Goal: Transaction & Acquisition: Purchase product/service

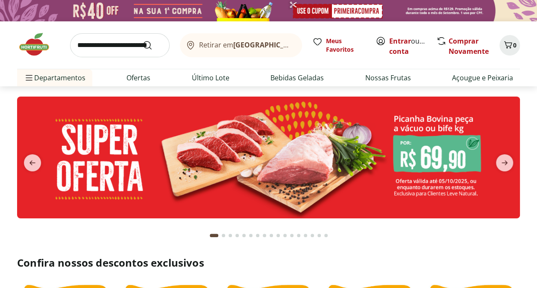
click at [103, 46] on input "search" at bounding box center [119, 45] width 99 height 24
type input "****"
click at [142, 40] on button "Submit Search" at bounding box center [152, 45] width 20 height 10
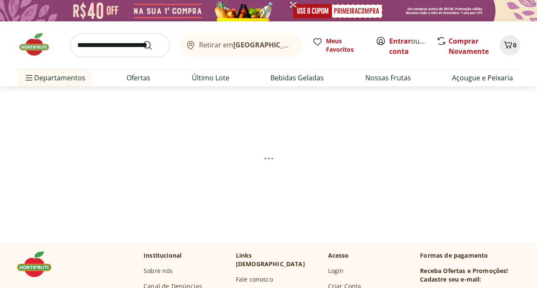
select select "**********"
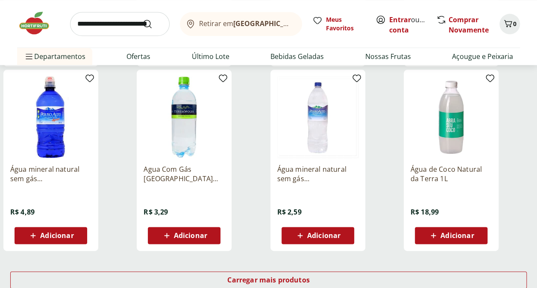
scroll to position [512, 0]
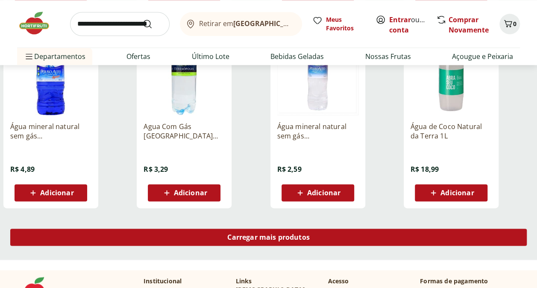
click at [292, 239] on span "Carregar mais produtos" at bounding box center [268, 237] width 82 height 7
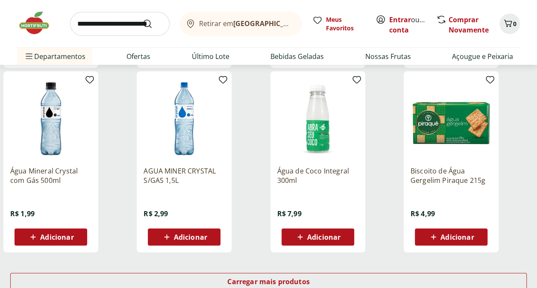
scroll to position [1067, 0]
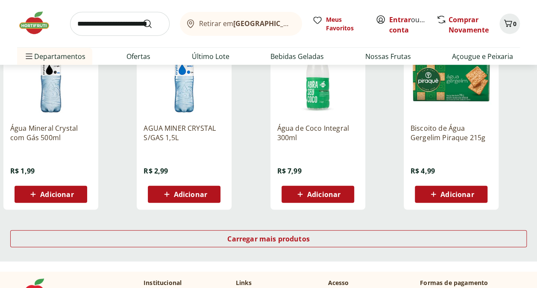
click at [198, 193] on span "Adicionar" at bounding box center [190, 194] width 33 height 7
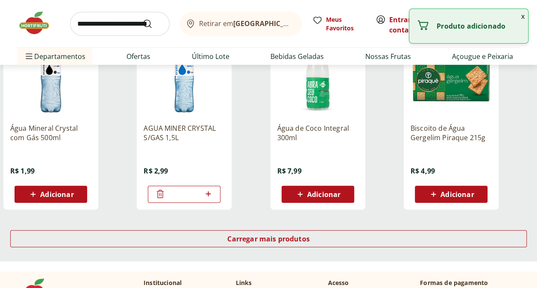
click at [472, 195] on span "Adicionar" at bounding box center [456, 194] width 33 height 7
click at [475, 193] on icon at bounding box center [474, 193] width 5 height 5
type input "*"
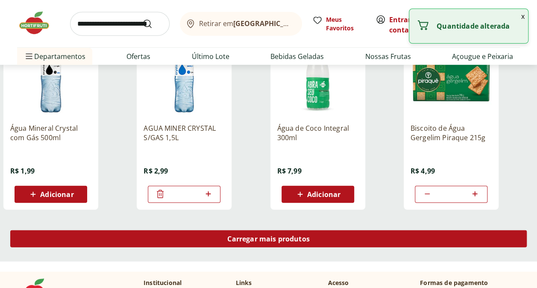
click at [347, 240] on div "Carregar mais produtos" at bounding box center [268, 238] width 516 height 17
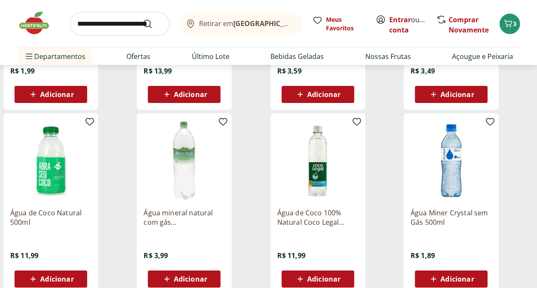
scroll to position [1366, 0]
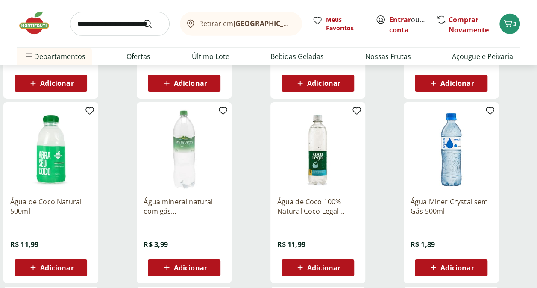
click at [449, 264] on span "Adicionar" at bounding box center [456, 267] width 33 height 7
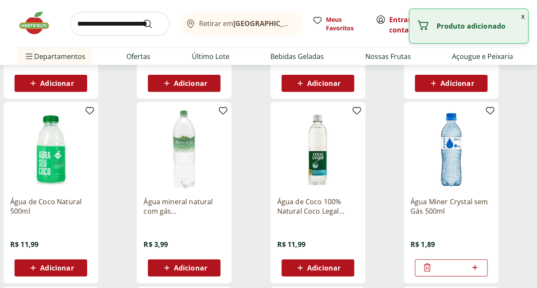
click at [473, 264] on icon at bounding box center [474, 267] width 11 height 10
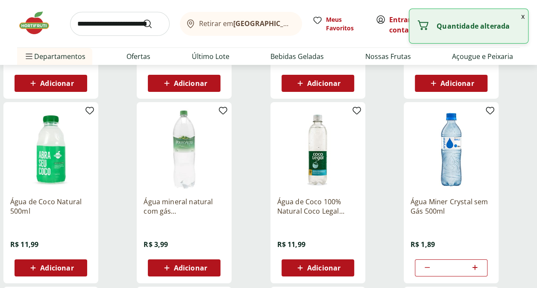
click at [473, 264] on icon at bounding box center [474, 267] width 11 height 10
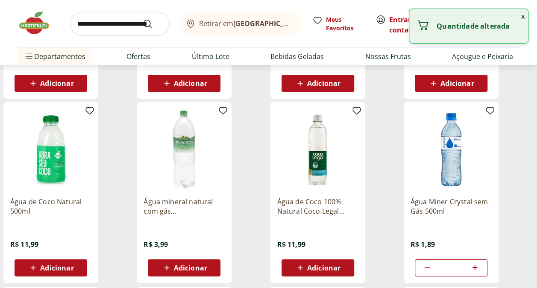
click at [473, 264] on icon at bounding box center [474, 267] width 11 height 10
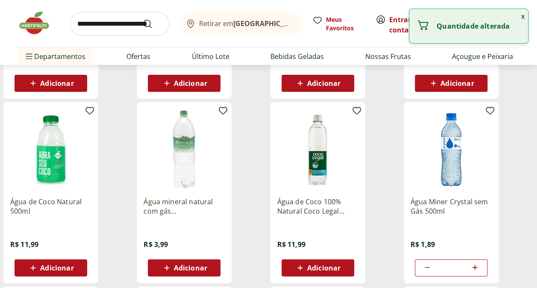
click at [473, 264] on icon at bounding box center [474, 267] width 11 height 10
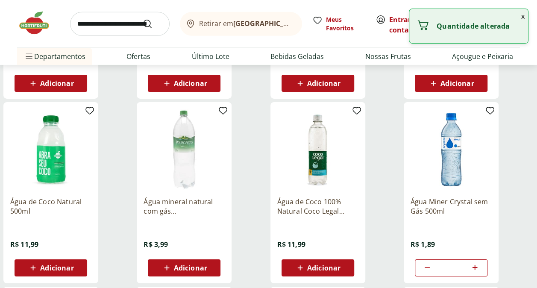
click at [473, 264] on icon at bounding box center [474, 267] width 11 height 10
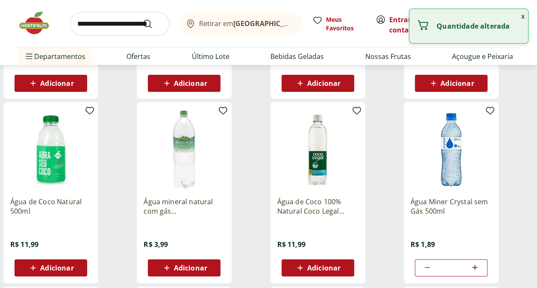
click at [473, 264] on icon at bounding box center [474, 267] width 11 height 10
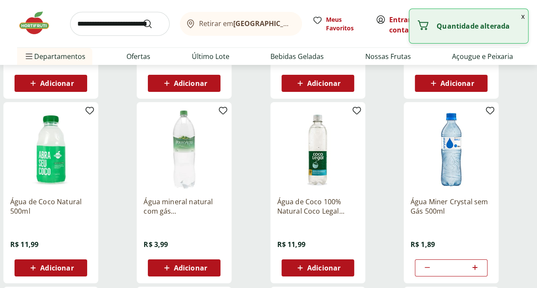
click at [473, 264] on icon at bounding box center [474, 267] width 11 height 10
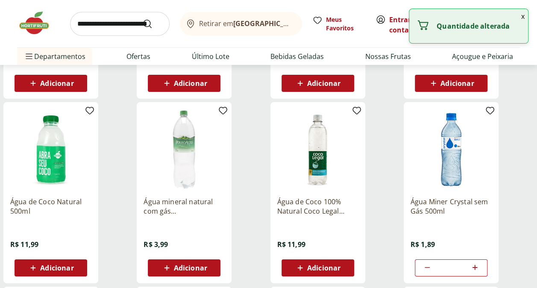
click at [473, 264] on icon at bounding box center [474, 267] width 11 height 10
click at [425, 268] on icon at bounding box center [427, 267] width 10 height 10
type input "**"
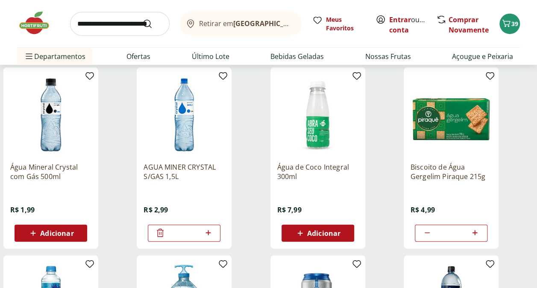
scroll to position [1025, 0]
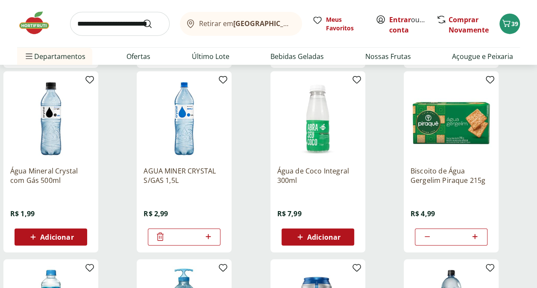
click at [209, 235] on icon at bounding box center [208, 236] width 11 height 10
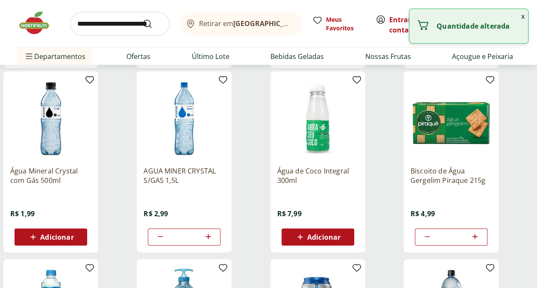
click at [209, 235] on icon at bounding box center [208, 236] width 11 height 10
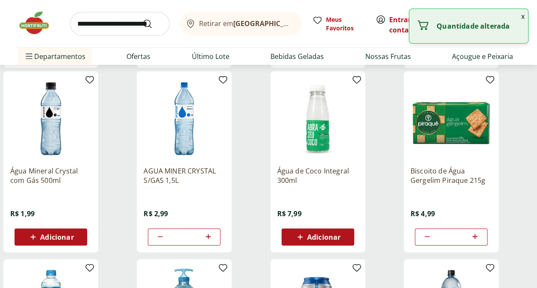
click at [209, 235] on icon at bounding box center [208, 236] width 11 height 10
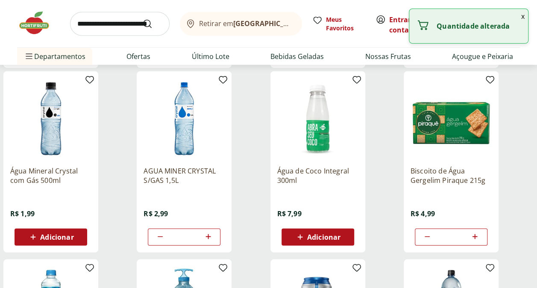
click at [209, 235] on icon at bounding box center [208, 236] width 11 height 10
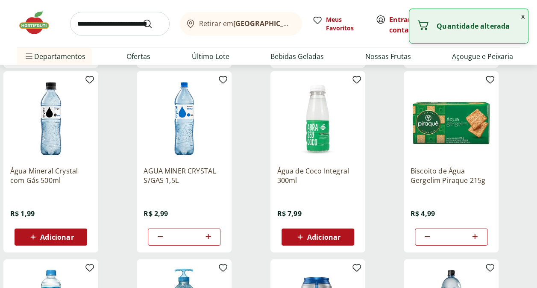
click at [209, 235] on icon at bounding box center [208, 236] width 11 height 10
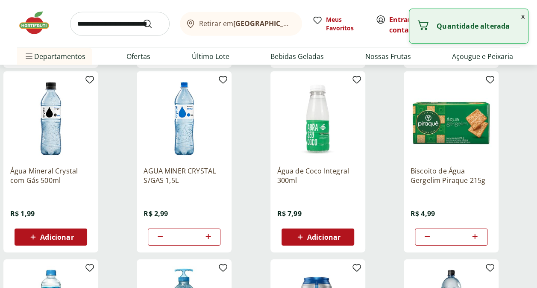
click at [209, 235] on icon at bounding box center [208, 236] width 11 height 10
type input "**"
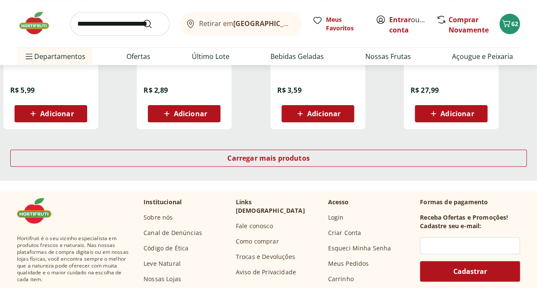
scroll to position [1708, 0]
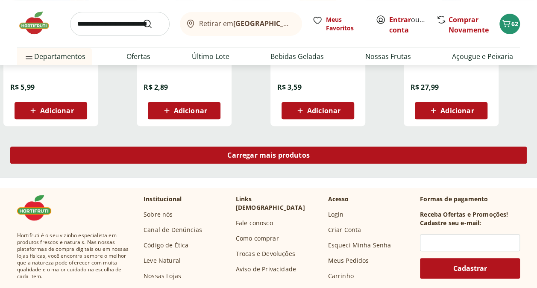
click at [290, 161] on div "Carregar mais produtos" at bounding box center [268, 154] width 516 height 17
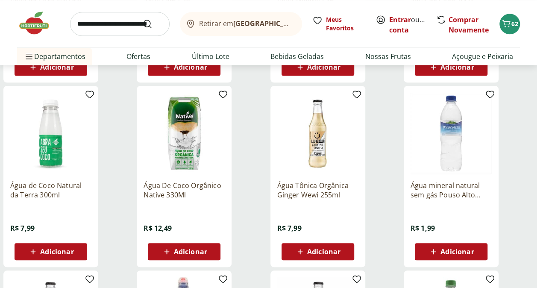
scroll to position [1921, 0]
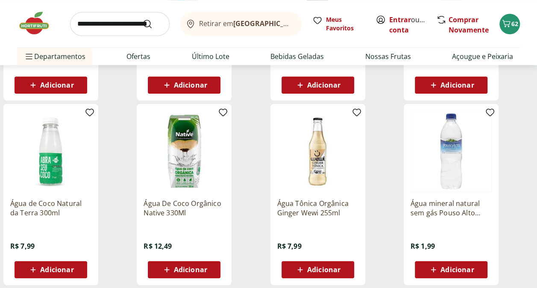
click at [456, 212] on p "Água mineral natural sem gás Pouso Alto 510ml" at bounding box center [450, 208] width 81 height 19
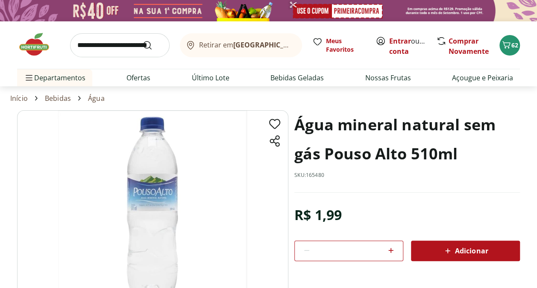
scroll to position [1921, 0]
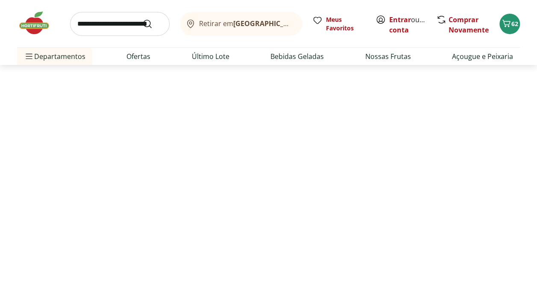
select select "**********"
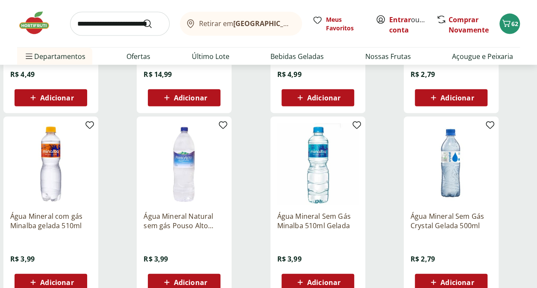
scroll to position [953, 0]
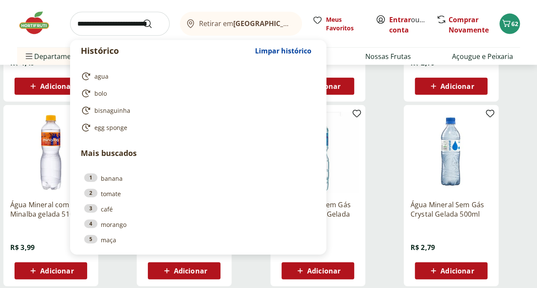
click at [102, 22] on input "search" at bounding box center [119, 24] width 99 height 24
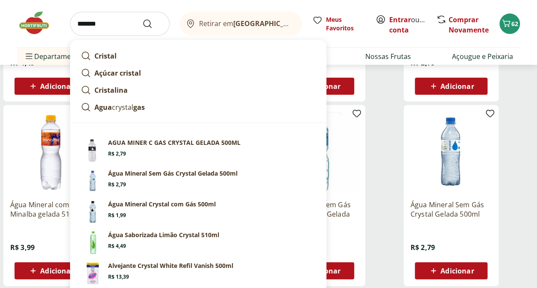
type input "*******"
click at [142, 19] on button "Submit Search" at bounding box center [152, 24] width 20 height 10
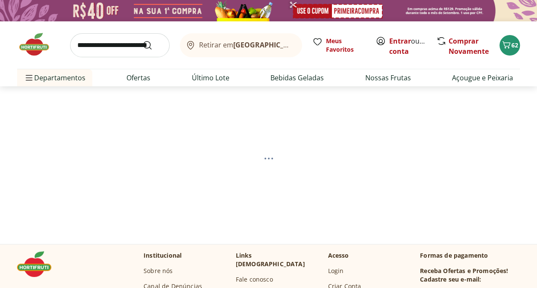
select select "**********"
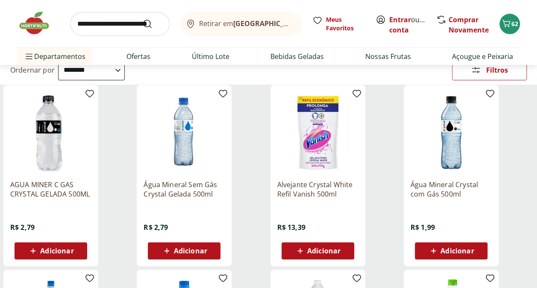
scroll to position [128, 0]
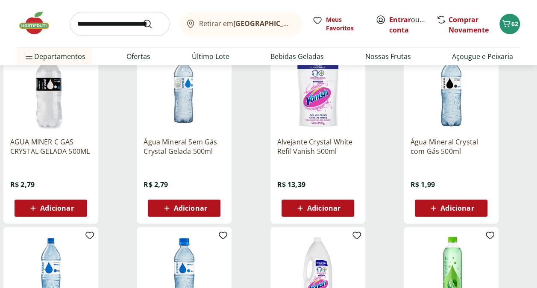
click at [475, 209] on div "Adicionar" at bounding box center [450, 207] width 59 height 15
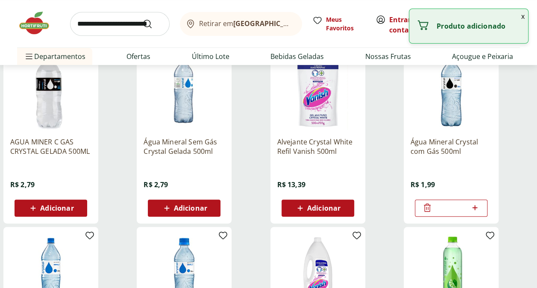
click at [475, 208] on icon at bounding box center [474, 207] width 5 height 5
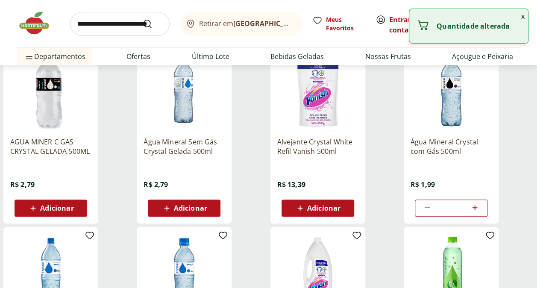
click at [475, 208] on icon at bounding box center [474, 207] width 5 height 5
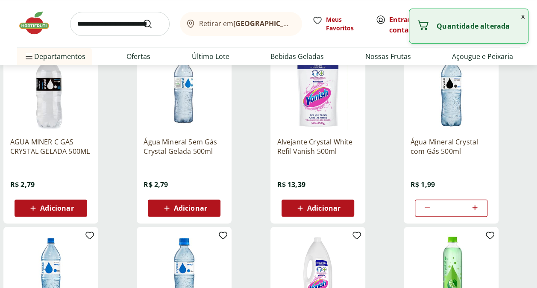
click at [475, 208] on icon at bounding box center [474, 207] width 5 height 5
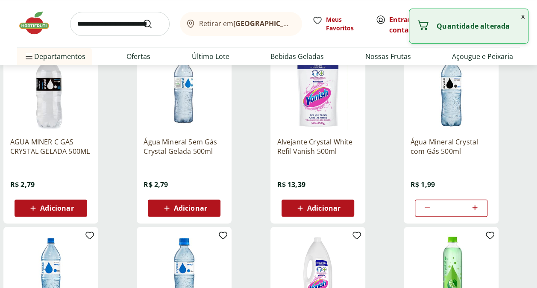
click at [475, 208] on icon at bounding box center [474, 207] width 5 height 5
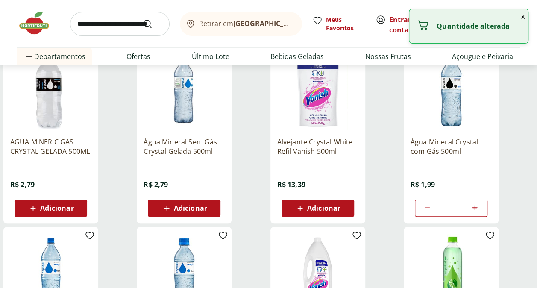
click at [475, 208] on icon at bounding box center [474, 207] width 5 height 5
type input "**"
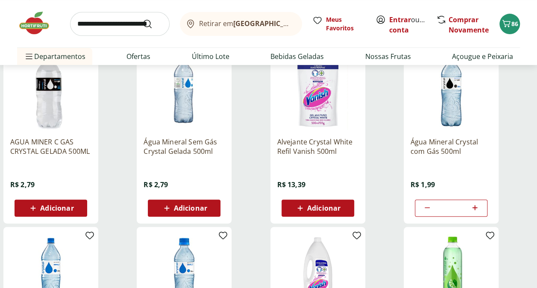
click at [100, 25] on input "search" at bounding box center [119, 24] width 99 height 24
type input "**********"
click at [142, 19] on button "Submit Search" at bounding box center [152, 24] width 20 height 10
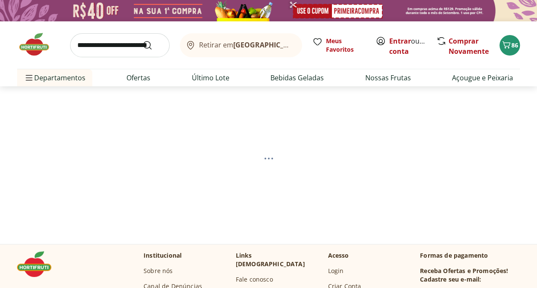
select select "**********"
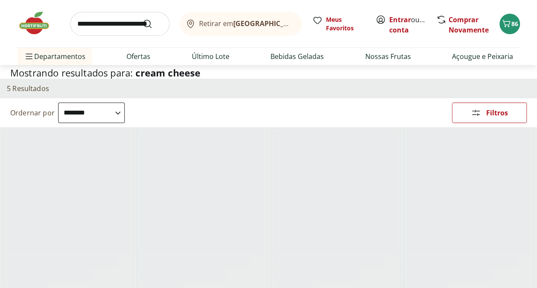
scroll to position [85, 0]
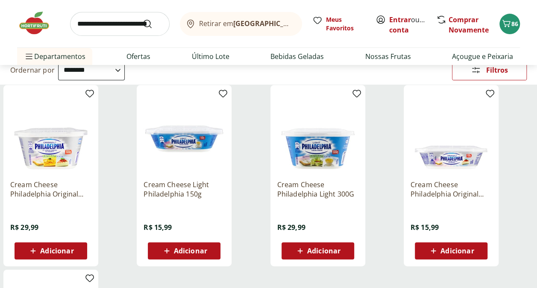
click at [322, 252] on span "Adicionar" at bounding box center [323, 250] width 33 height 7
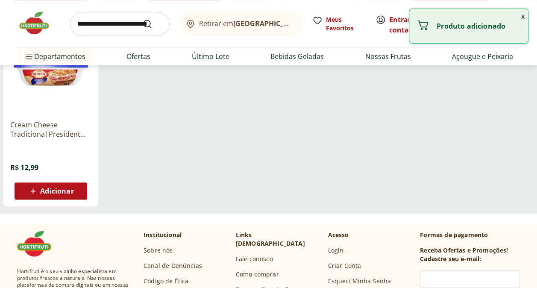
scroll to position [342, 0]
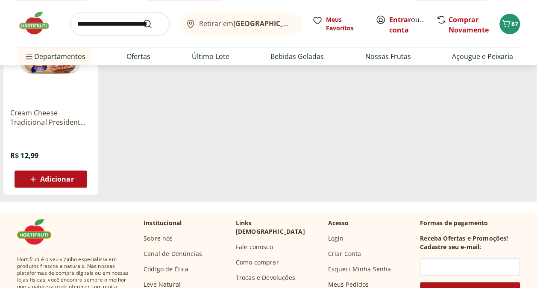
click at [118, 23] on input "search" at bounding box center [119, 24] width 99 height 24
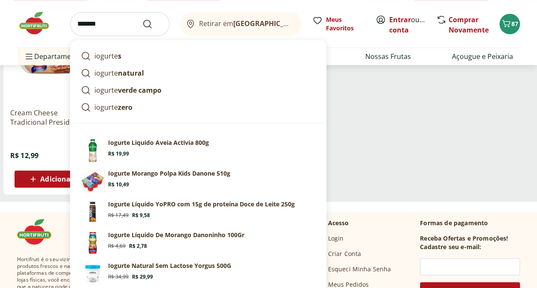
type input "*******"
click at [142, 19] on button "Submit Search" at bounding box center [152, 24] width 20 height 10
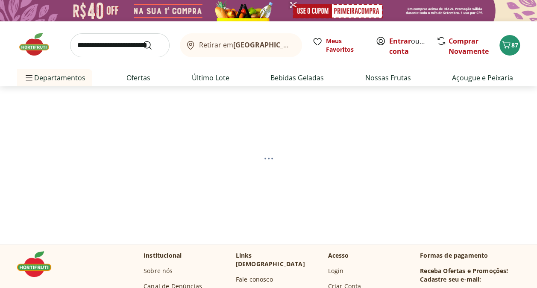
select select "**********"
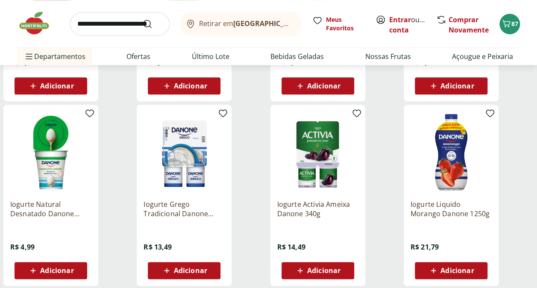
scroll to position [512, 0]
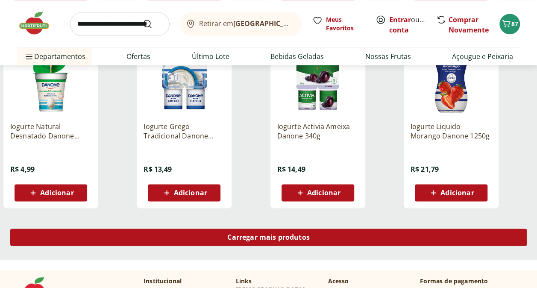
click at [300, 238] on span "Carregar mais produtos" at bounding box center [268, 237] width 82 height 7
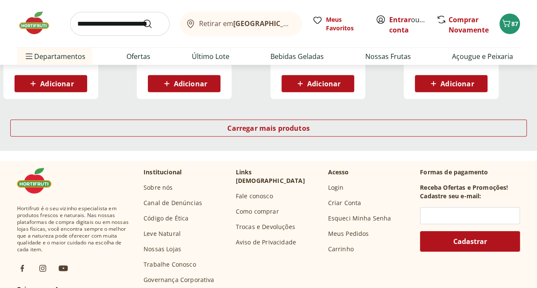
scroll to position [1196, 0]
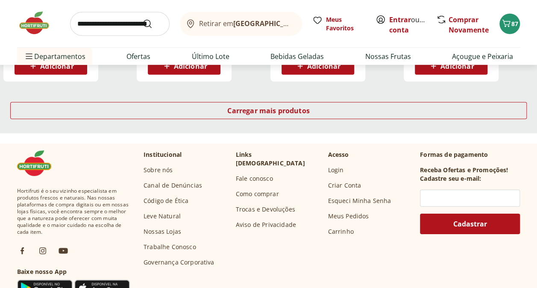
click at [114, 22] on input "search" at bounding box center [119, 24] width 99 height 24
type input "*******"
click at [142, 19] on button "Submit Search" at bounding box center [152, 24] width 20 height 10
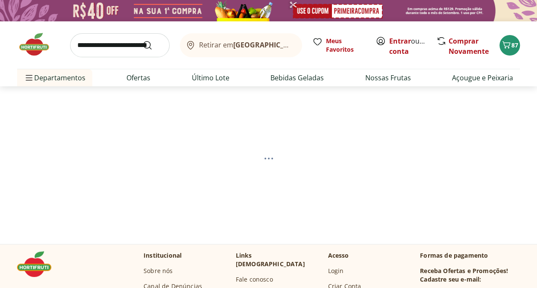
select select "**********"
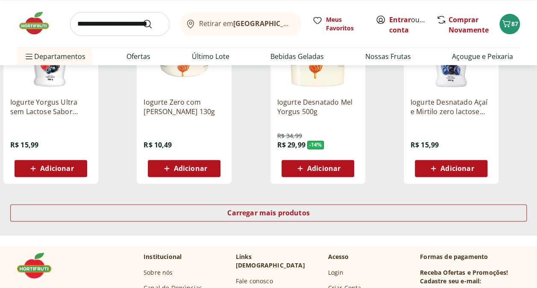
scroll to position [555, 0]
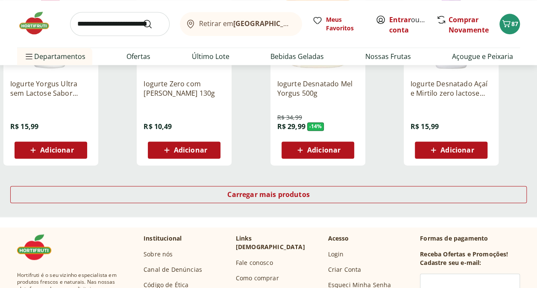
click at [479, 149] on div "Adicionar" at bounding box center [450, 149] width 59 height 15
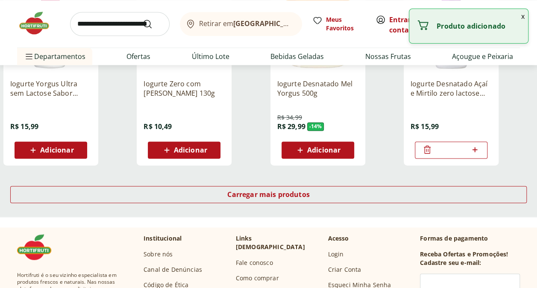
click at [477, 149] on icon at bounding box center [474, 149] width 5 height 5
type input "*"
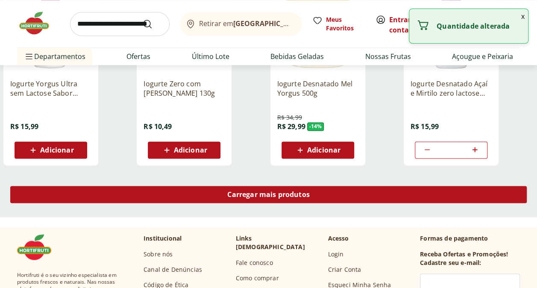
click at [350, 190] on div "Carregar mais produtos" at bounding box center [268, 194] width 516 height 17
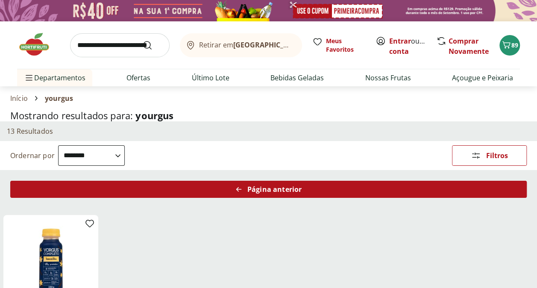
click at [306, 191] on div "Página anterior" at bounding box center [268, 189] width 516 height 17
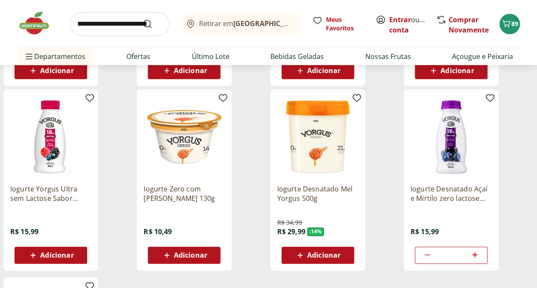
scroll to position [470, 0]
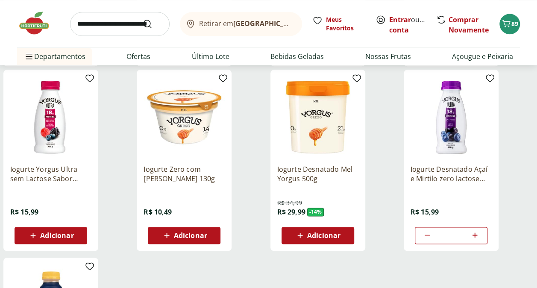
click at [74, 234] on div "Adicionar" at bounding box center [50, 235] width 59 height 15
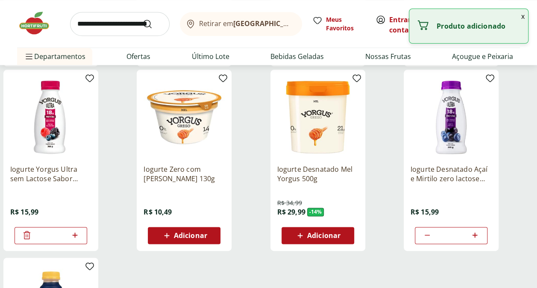
click at [76, 234] on icon at bounding box center [75, 235] width 11 height 10
type input "*"
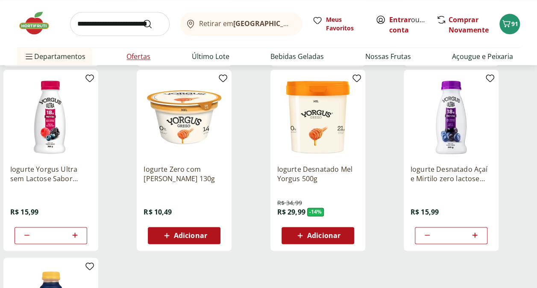
click at [140, 56] on link "Ofertas" at bounding box center [138, 56] width 24 height 10
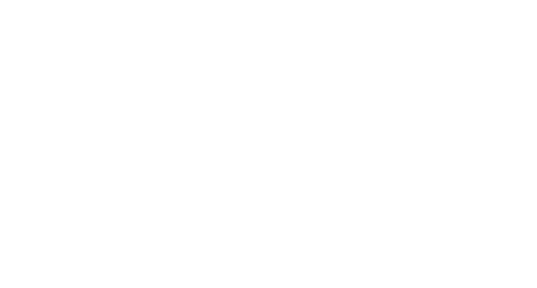
select select "**********"
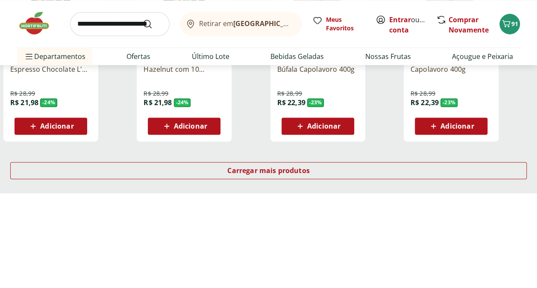
scroll to position [598, 0]
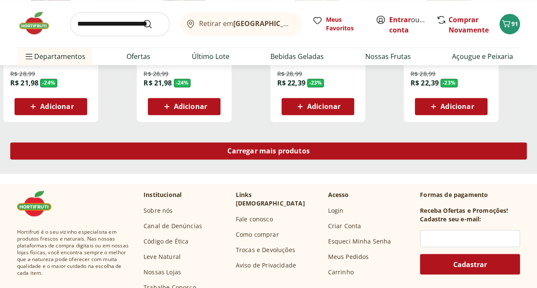
click at [285, 154] on span "Carregar mais produtos" at bounding box center [268, 150] width 82 height 7
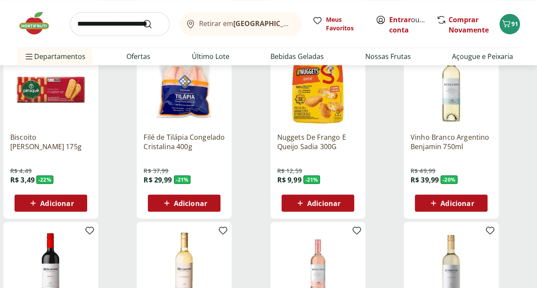
scroll to position [726, 0]
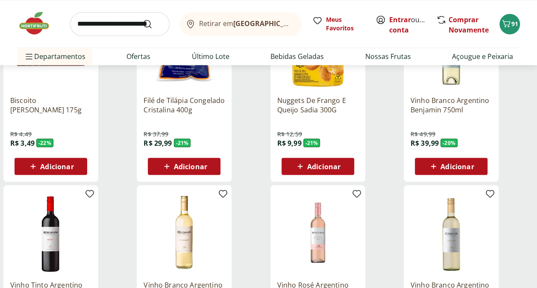
click at [75, 167] on div "Adicionar" at bounding box center [50, 165] width 59 height 15
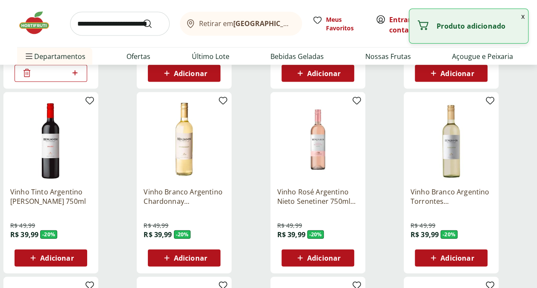
scroll to position [769, 0]
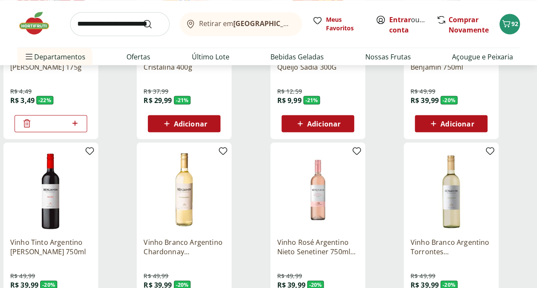
click at [26, 123] on icon at bounding box center [27, 123] width 10 height 10
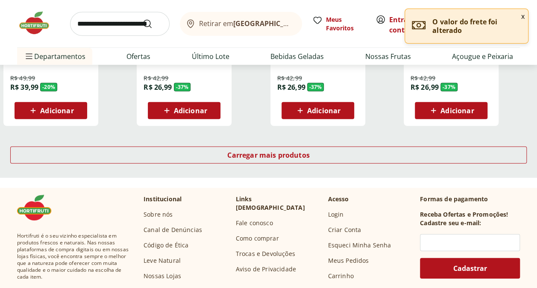
scroll to position [1153, 0]
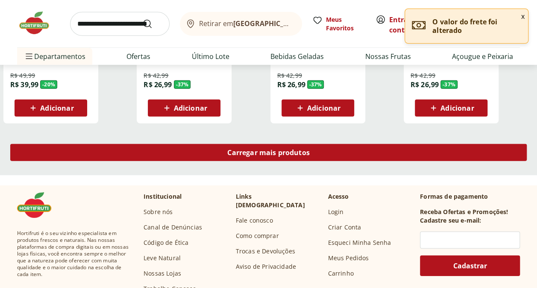
click at [287, 155] on span "Carregar mais produtos" at bounding box center [268, 152] width 82 height 7
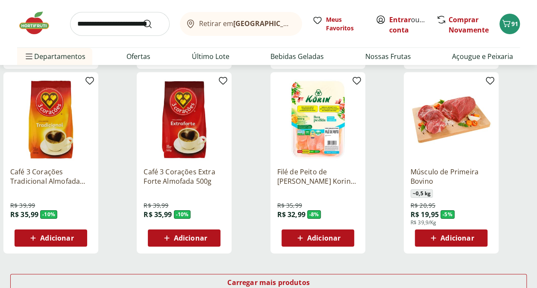
scroll to position [1623, 0]
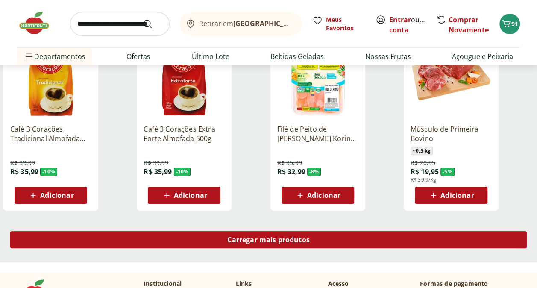
click at [285, 243] on span "Carregar mais produtos" at bounding box center [268, 239] width 82 height 7
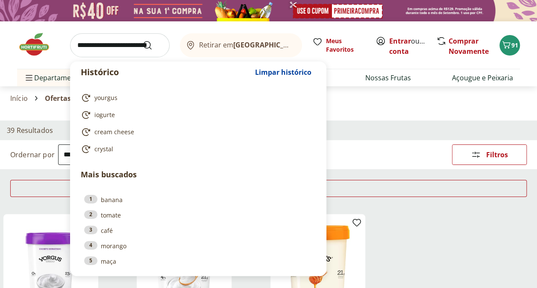
click at [111, 46] on input "search" at bounding box center [119, 45] width 99 height 24
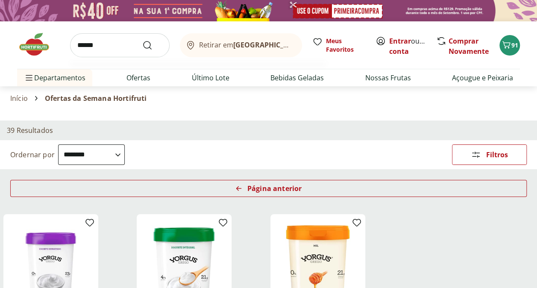
type input "******"
click at [142, 40] on button "Submit Search" at bounding box center [152, 45] width 20 height 10
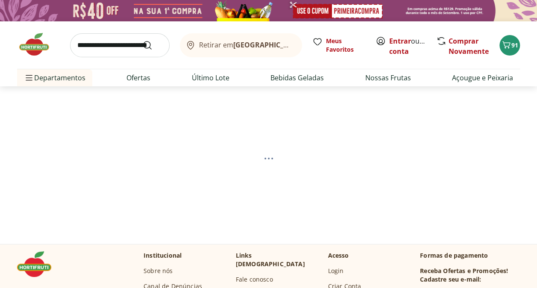
select select "**********"
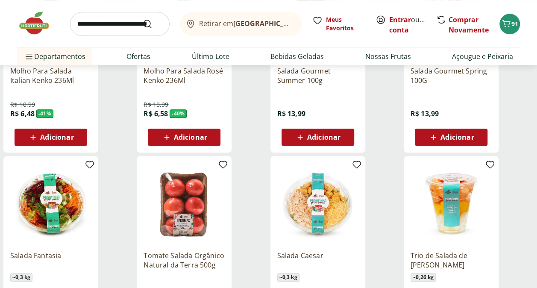
scroll to position [384, 0]
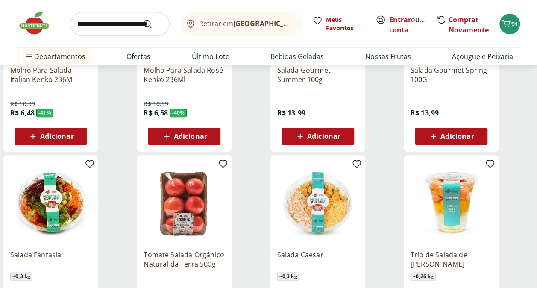
click at [337, 138] on span "Adicionar" at bounding box center [323, 136] width 33 height 7
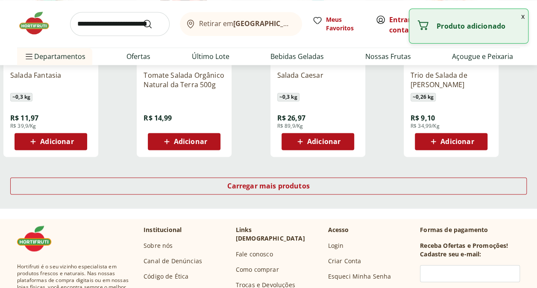
scroll to position [598, 0]
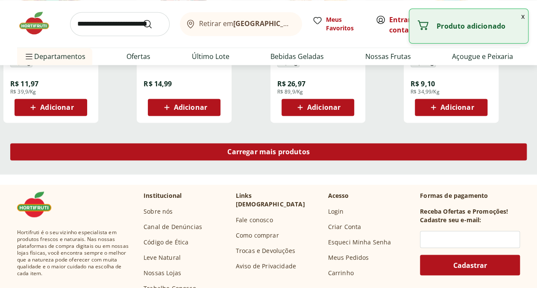
click at [389, 149] on div "Carregar mais produtos" at bounding box center [268, 151] width 516 height 17
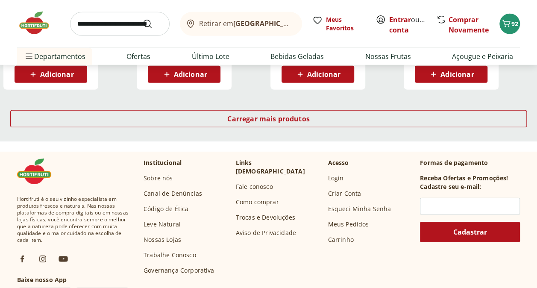
scroll to position [1196, 0]
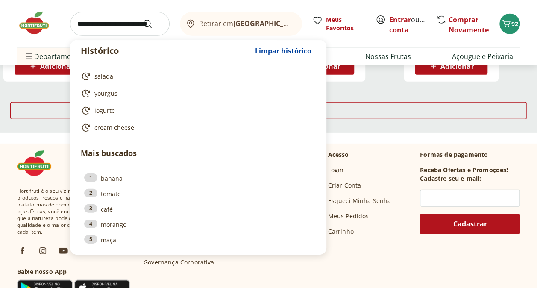
click at [107, 24] on input "search" at bounding box center [119, 24] width 99 height 24
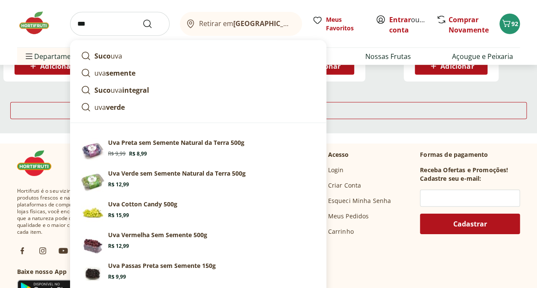
type input "***"
click at [142, 19] on button "Submit Search" at bounding box center [152, 24] width 20 height 10
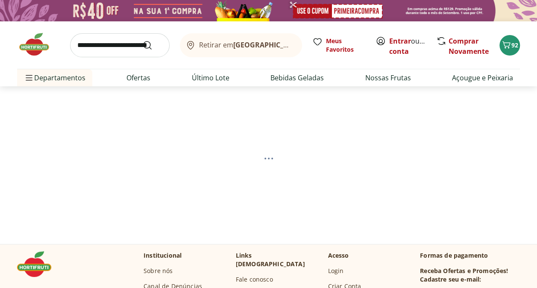
select select "**********"
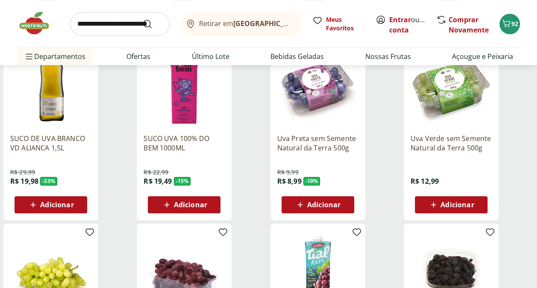
scroll to position [299, 0]
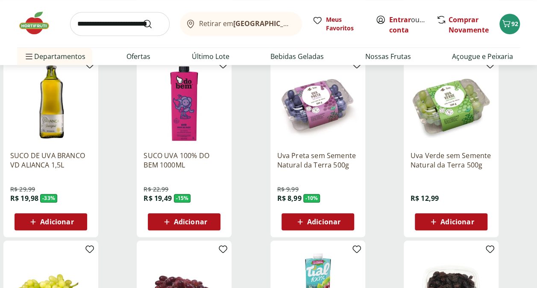
click at [461, 218] on span "Adicionar" at bounding box center [456, 221] width 33 height 7
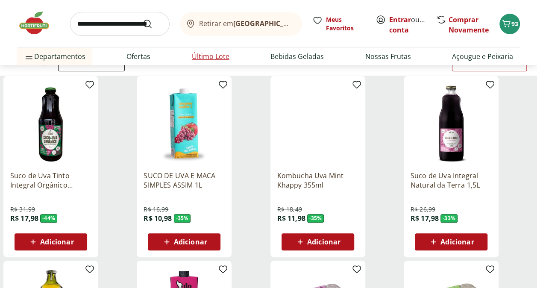
scroll to position [0, 0]
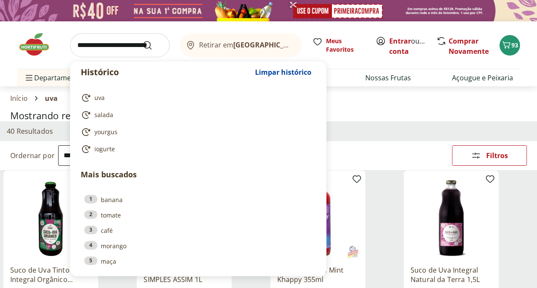
click at [107, 45] on input "search" at bounding box center [119, 45] width 99 height 24
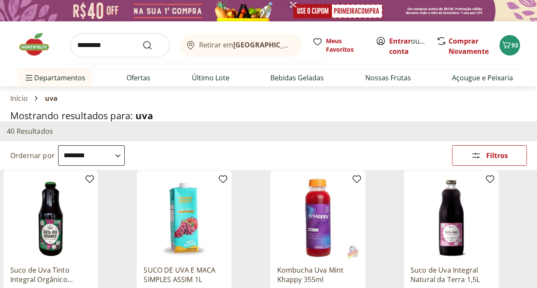
type input "*********"
click at [142, 40] on button "Submit Search" at bounding box center [152, 45] width 20 height 10
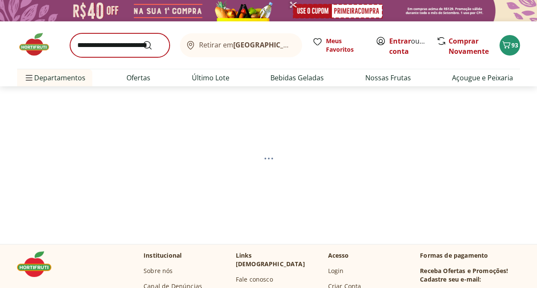
select select "**********"
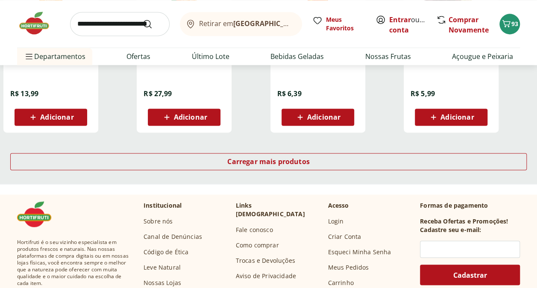
scroll to position [598, 0]
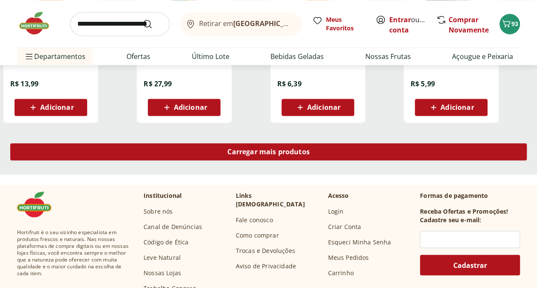
click at [319, 156] on div "Carregar mais produtos" at bounding box center [268, 151] width 516 height 17
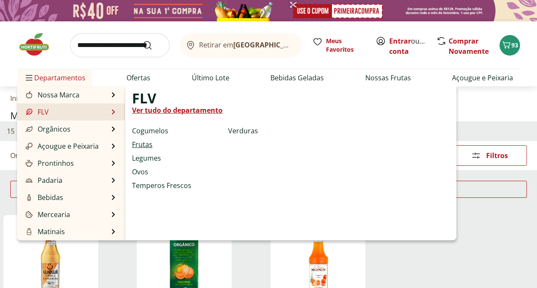
click at [141, 143] on link "Frutas" at bounding box center [142, 144] width 20 height 10
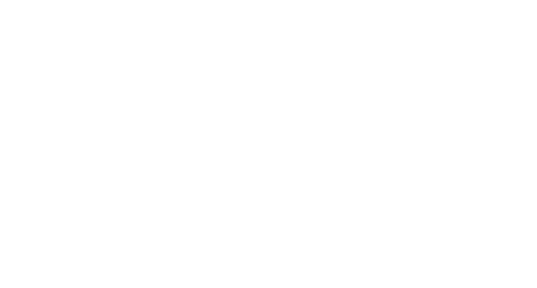
select select "**********"
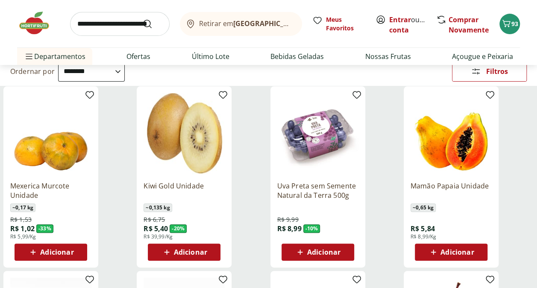
scroll to position [85, 0]
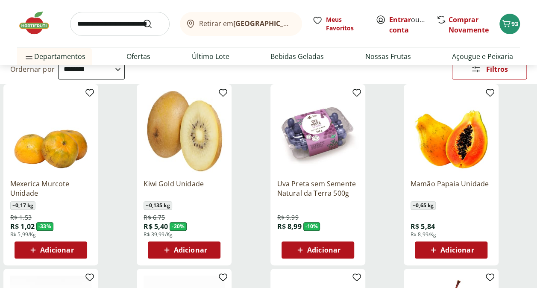
click at [208, 247] on div "Adicionar" at bounding box center [184, 249] width 59 height 15
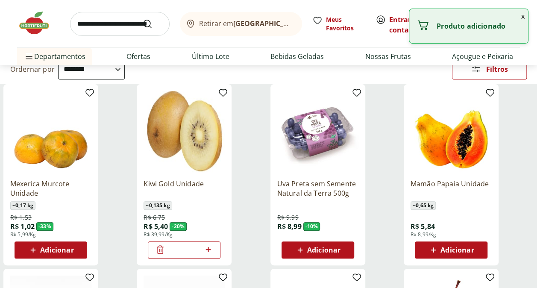
click at [208, 246] on icon at bounding box center [208, 249] width 11 height 10
type input "*"
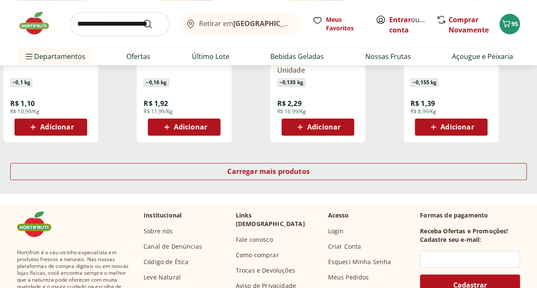
scroll to position [598, 0]
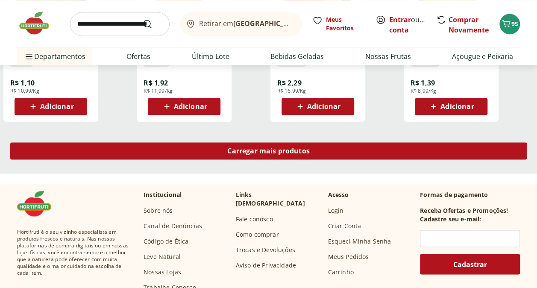
click at [323, 154] on div "Carregar mais produtos" at bounding box center [268, 150] width 516 height 17
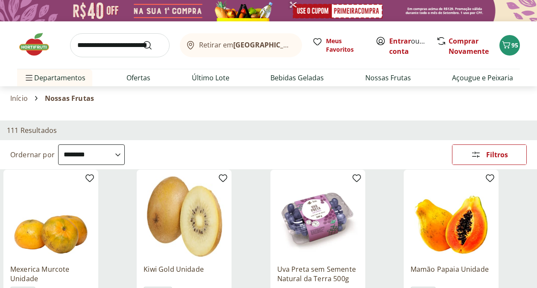
select select "**********"
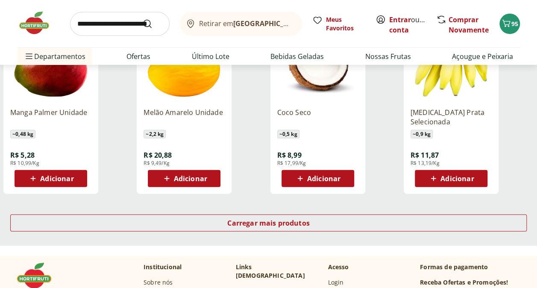
scroll to position [1110, 0]
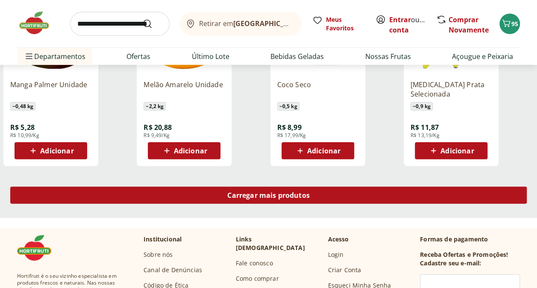
click at [366, 198] on div "Carregar mais produtos" at bounding box center [268, 195] width 516 height 17
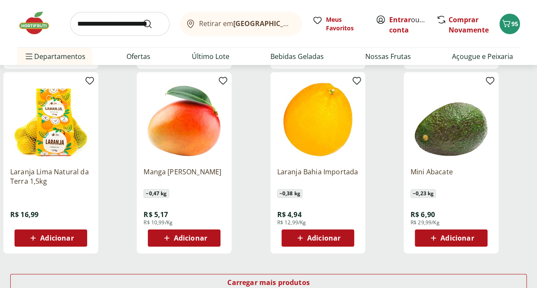
scroll to position [1623, 0]
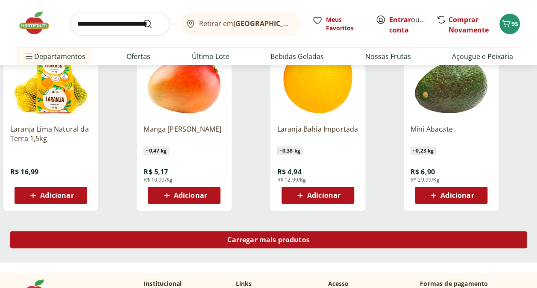
click at [333, 241] on div "Carregar mais produtos" at bounding box center [268, 239] width 516 height 17
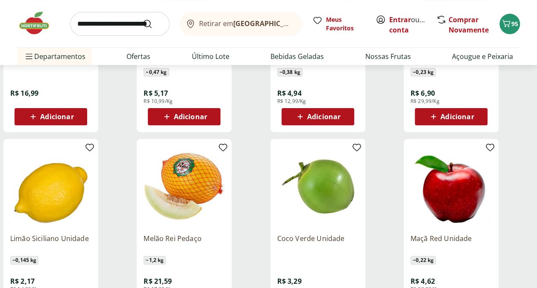
scroll to position [1751, 0]
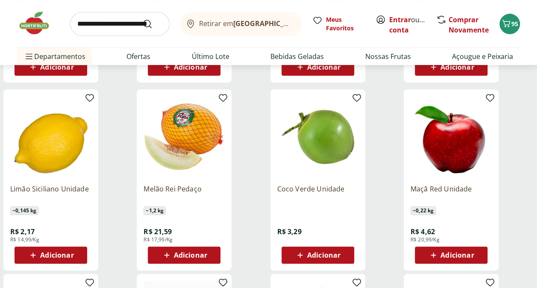
click at [71, 253] on span "Adicionar" at bounding box center [56, 255] width 33 height 7
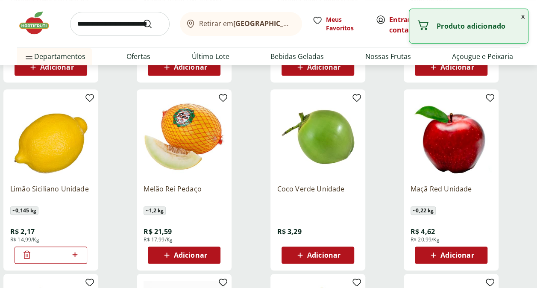
click at [73, 253] on icon at bounding box center [75, 254] width 11 height 10
type input "*"
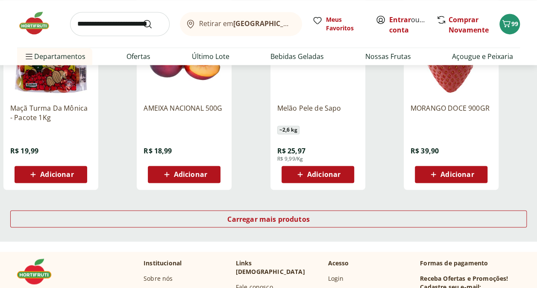
scroll to position [2220, 0]
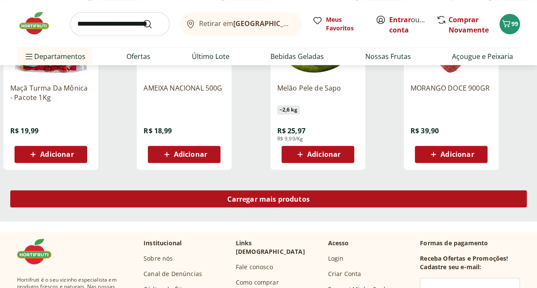
click at [254, 202] on span "Carregar mais produtos" at bounding box center [268, 198] width 82 height 7
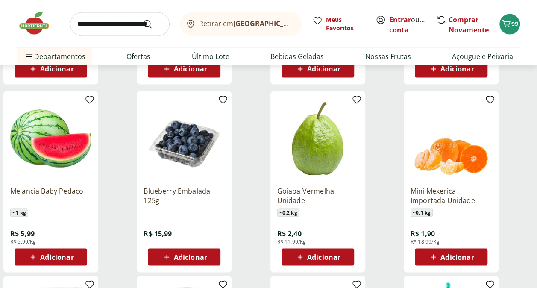
scroll to position [2348, 0]
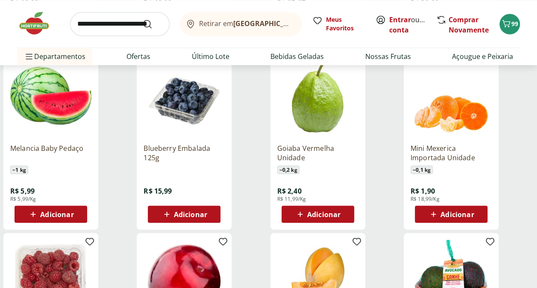
click at [466, 211] on span "Adicionar" at bounding box center [456, 214] width 33 height 7
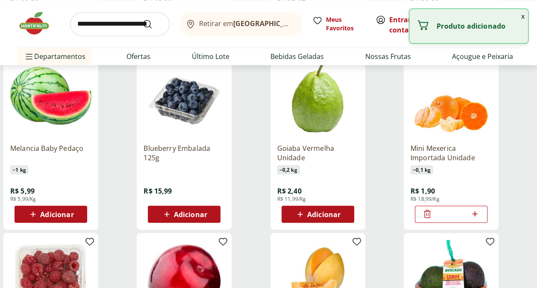
click at [473, 212] on icon at bounding box center [474, 213] width 11 height 10
type input "*"
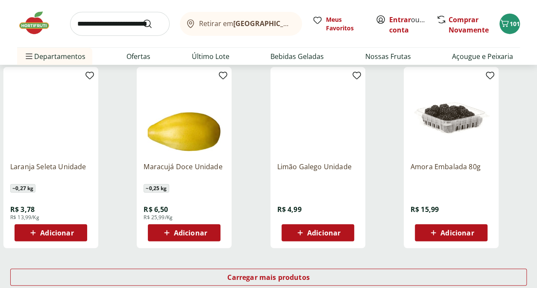
scroll to position [2733, 0]
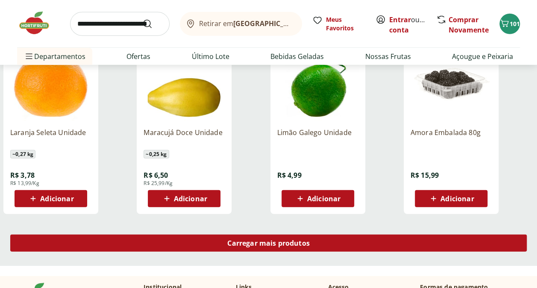
click at [279, 244] on span "Carregar mais produtos" at bounding box center [268, 243] width 82 height 7
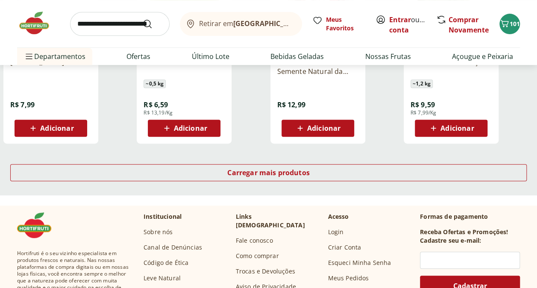
scroll to position [3373, 0]
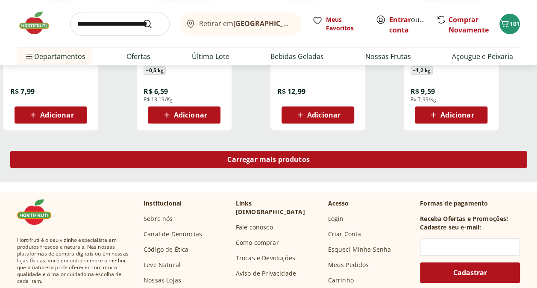
click at [282, 161] on span "Carregar mais produtos" at bounding box center [268, 159] width 82 height 7
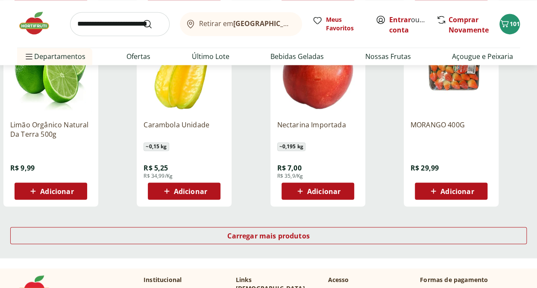
scroll to position [3886, 0]
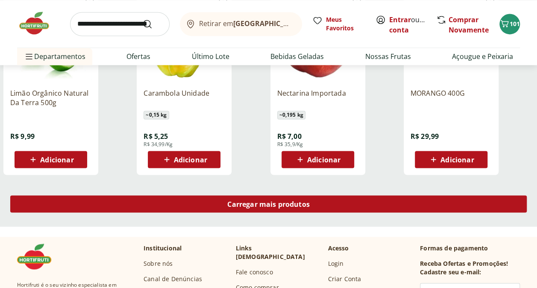
click at [332, 206] on div "Carregar mais produtos" at bounding box center [268, 203] width 516 height 17
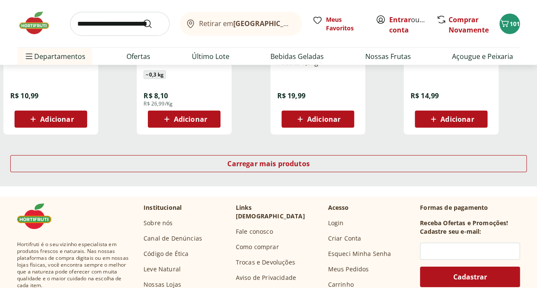
scroll to position [4483, 0]
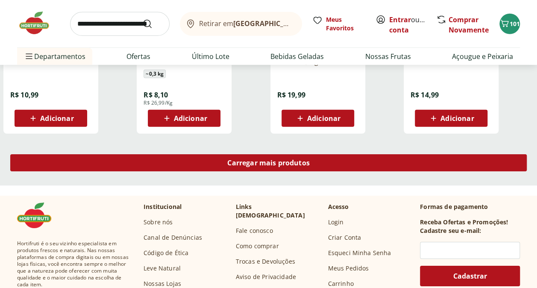
click at [289, 164] on span "Carregar mais produtos" at bounding box center [268, 162] width 82 height 7
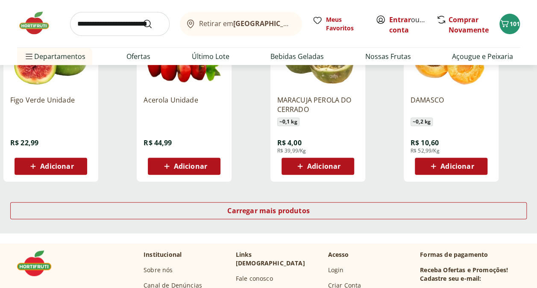
scroll to position [4996, 0]
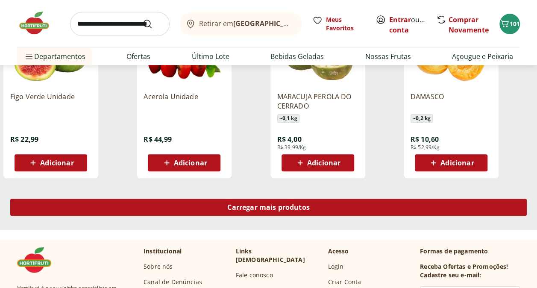
click at [330, 209] on div "Carregar mais produtos" at bounding box center [268, 207] width 516 height 17
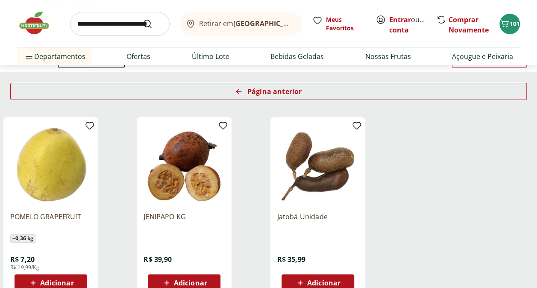
scroll to position [113, 0]
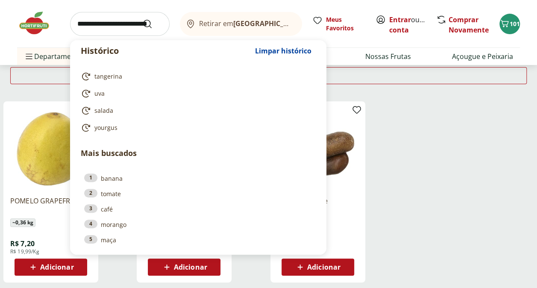
click at [93, 26] on input "search" at bounding box center [119, 24] width 99 height 24
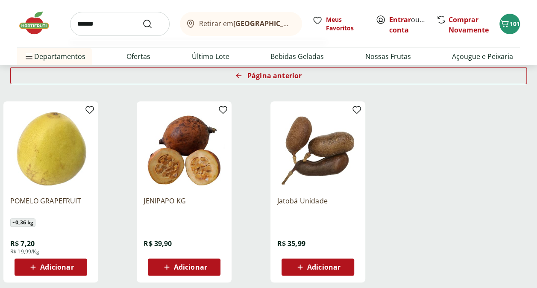
type input "******"
click at [142, 19] on button "Submit Search" at bounding box center [152, 24] width 20 height 10
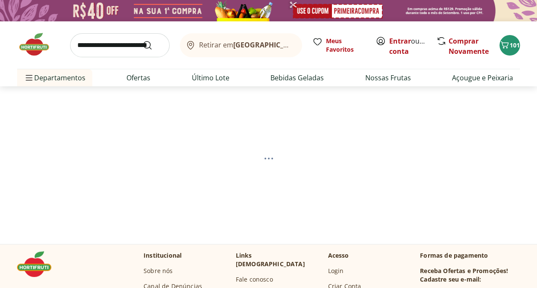
select select "**********"
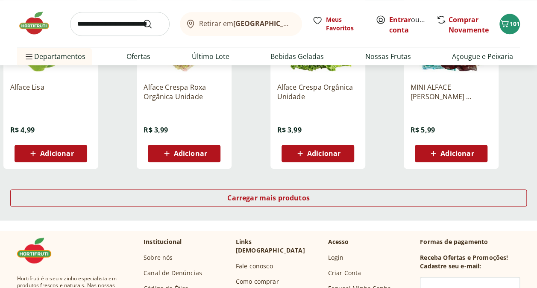
scroll to position [555, 0]
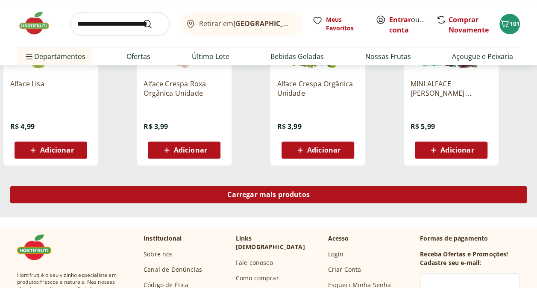
click at [330, 197] on div "Carregar mais produtos" at bounding box center [268, 194] width 516 height 17
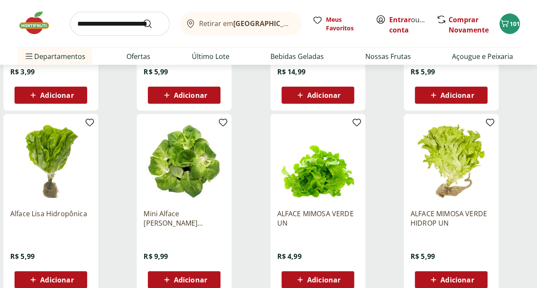
scroll to position [1067, 0]
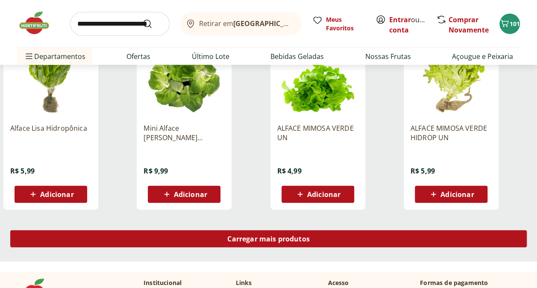
click at [303, 242] on span "Carregar mais produtos" at bounding box center [268, 238] width 82 height 7
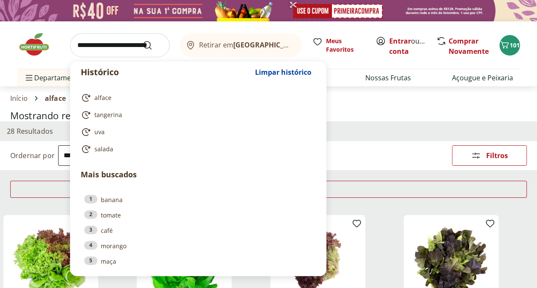
click at [94, 45] on input "search" at bounding box center [119, 45] width 99 height 24
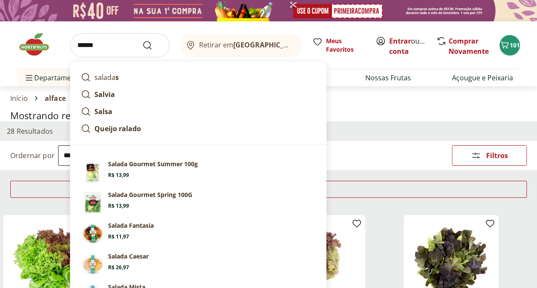
type input "******"
click at [142, 40] on button "Submit Search" at bounding box center [152, 45] width 20 height 10
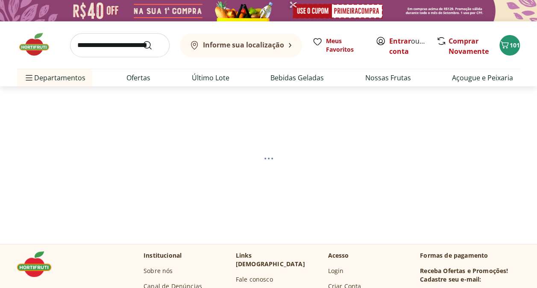
select select "**********"
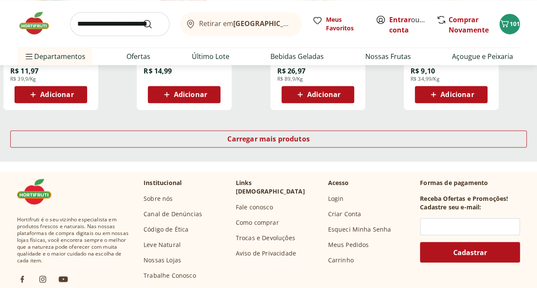
scroll to position [683, 0]
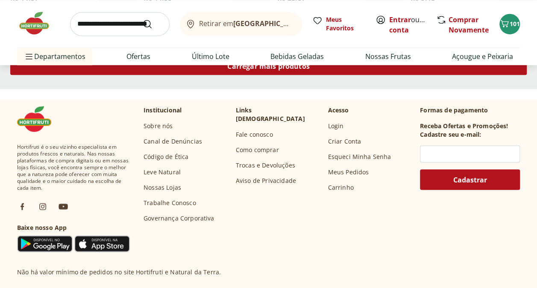
click at [267, 68] on span "Carregar mais produtos" at bounding box center [268, 66] width 82 height 7
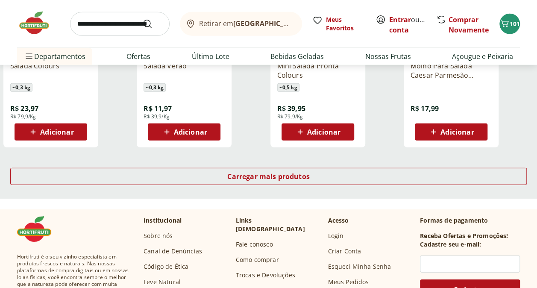
scroll to position [1153, 0]
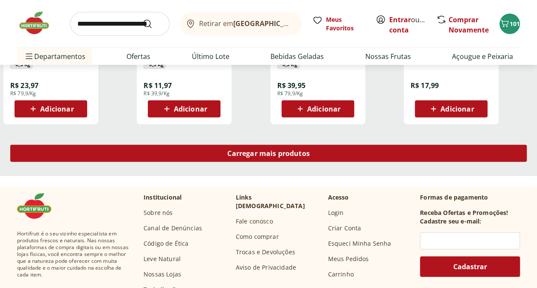
click at [311, 153] on div "Carregar mais produtos" at bounding box center [268, 153] width 516 height 17
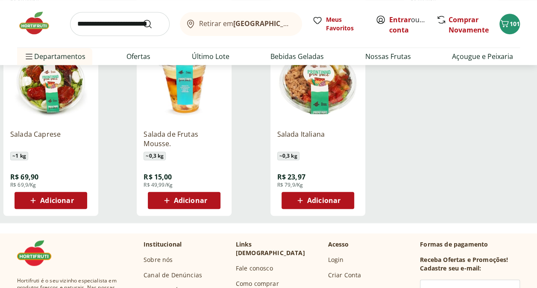
scroll to position [468, 0]
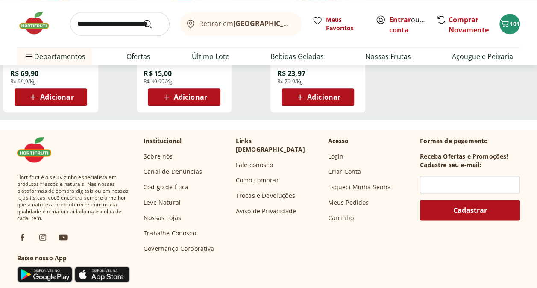
click at [88, 23] on input "search" at bounding box center [119, 24] width 99 height 24
type input "*********"
click at [142, 19] on button "Submit Search" at bounding box center [152, 24] width 20 height 10
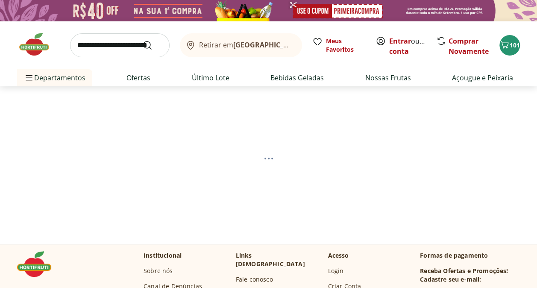
select select "**********"
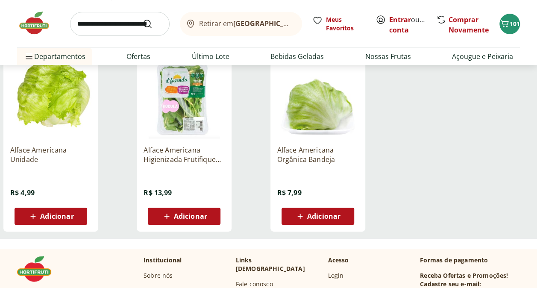
scroll to position [128, 0]
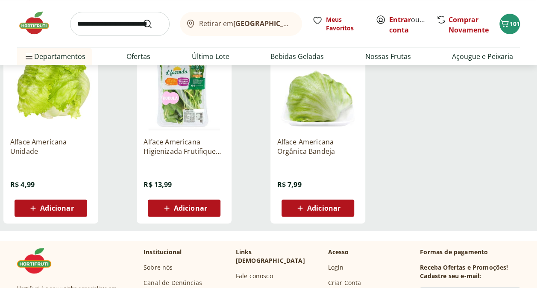
click at [175, 208] on span "Adicionar" at bounding box center [190, 208] width 33 height 7
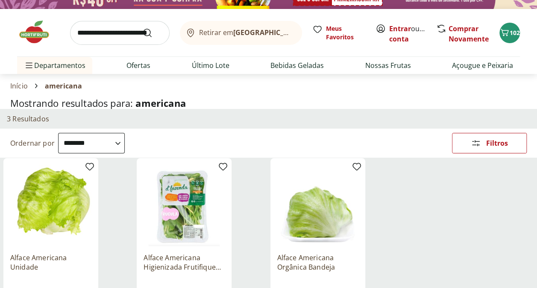
scroll to position [0, 0]
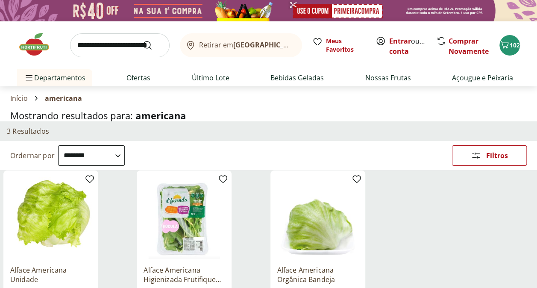
click at [115, 47] on input "search" at bounding box center [119, 45] width 99 height 24
type input "*********"
click at [142, 40] on button "Submit Search" at bounding box center [152, 45] width 20 height 10
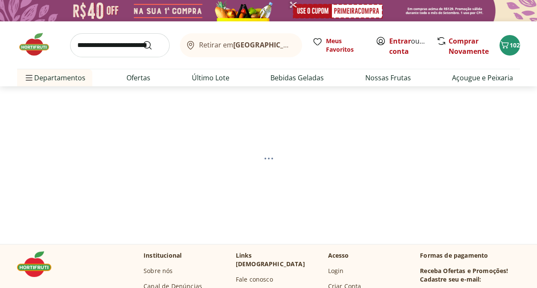
select select "**********"
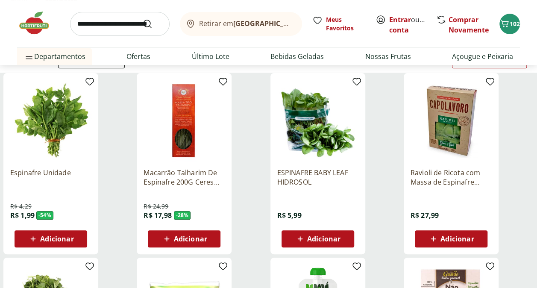
scroll to position [85, 0]
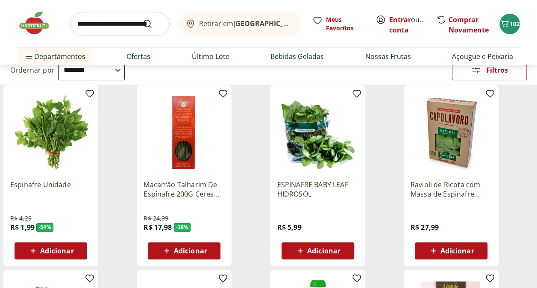
click at [325, 248] on span "Adicionar" at bounding box center [323, 250] width 33 height 7
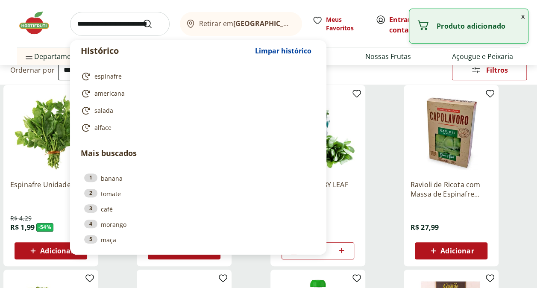
click at [110, 23] on input "search" at bounding box center [119, 24] width 99 height 24
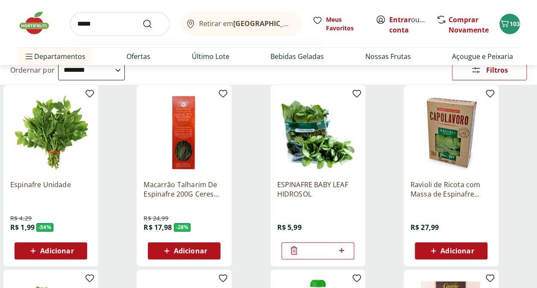
type input "*****"
click at [142, 19] on button "Submit Search" at bounding box center [152, 24] width 20 height 10
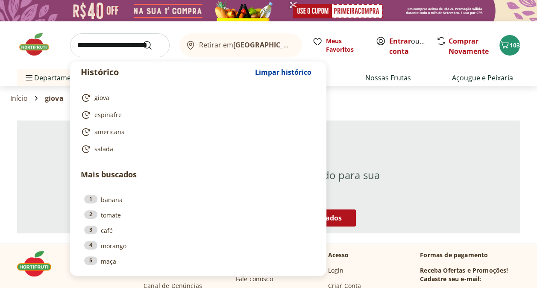
click at [87, 35] on input "search" at bounding box center [119, 45] width 99 height 24
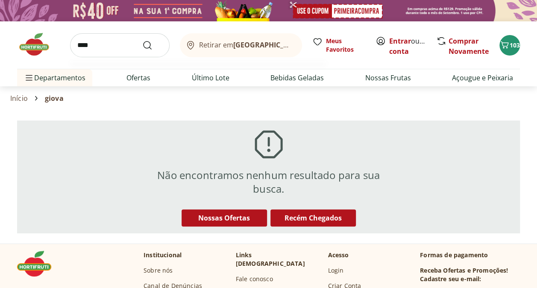
type input "****"
click at [142, 40] on button "Submit Search" at bounding box center [152, 45] width 20 height 10
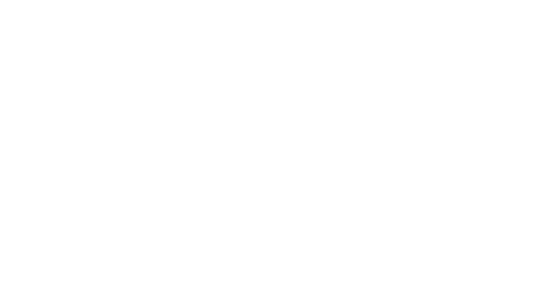
select select "**********"
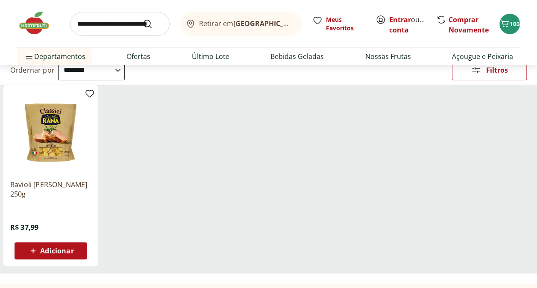
scroll to position [128, 0]
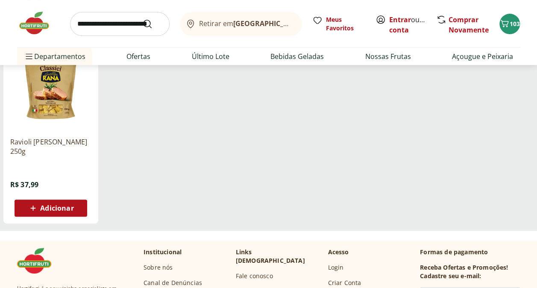
click at [64, 207] on span "Adicionar" at bounding box center [56, 208] width 33 height 7
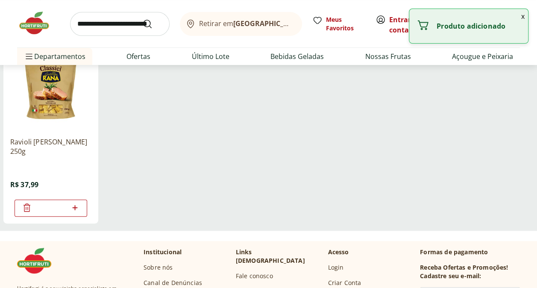
click at [73, 208] on icon at bounding box center [75, 207] width 11 height 10
type input "*"
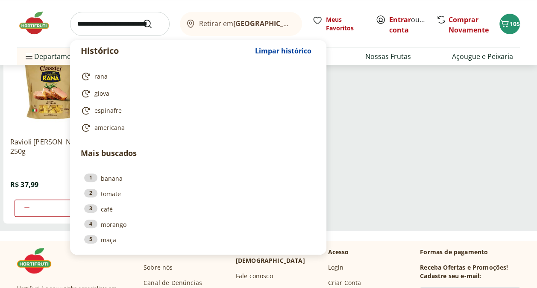
click at [88, 22] on input "search" at bounding box center [119, 24] width 99 height 24
click at [395, 95] on ul "Ravioli Vitello Rana 250g R$ 37,99 *" at bounding box center [268, 136] width 530 height 188
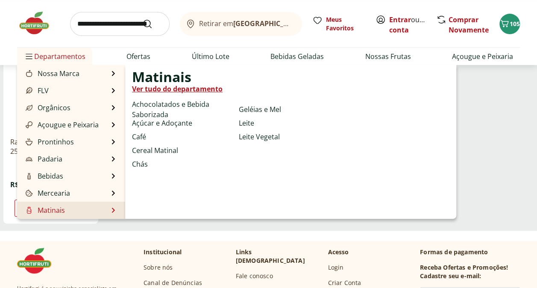
click at [108, 211] on li "Matinais Matinais Ver tudo do departamento Achocolatados e Bebida Saborizada Aç…" at bounding box center [71, 210] width 108 height 17
click at [257, 107] on link "Geléias e Mel" at bounding box center [260, 109] width 42 height 10
select select "**********"
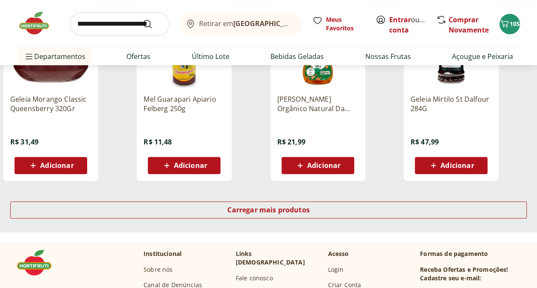
scroll to position [598, 0]
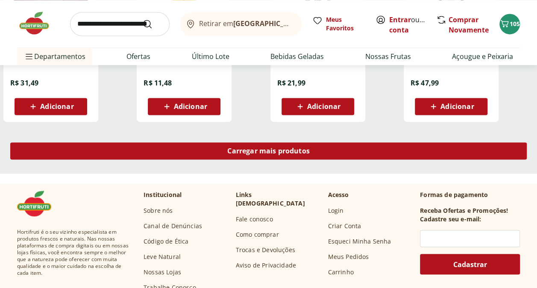
click at [269, 153] on span "Carregar mais produtos" at bounding box center [268, 150] width 82 height 7
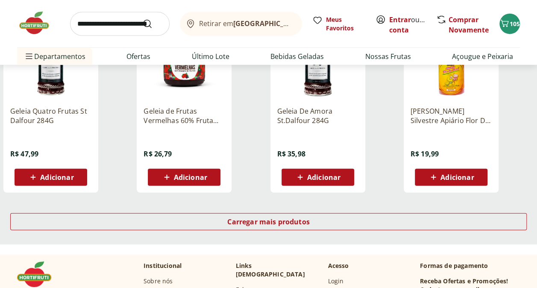
scroll to position [1110, 0]
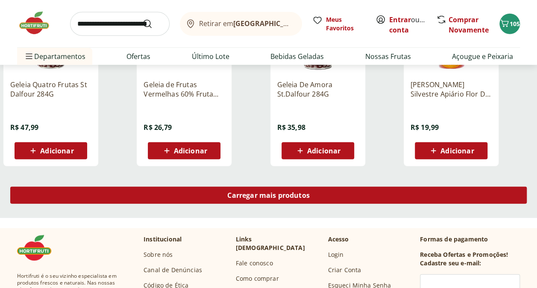
click at [245, 196] on span "Carregar mais produtos" at bounding box center [268, 195] width 82 height 7
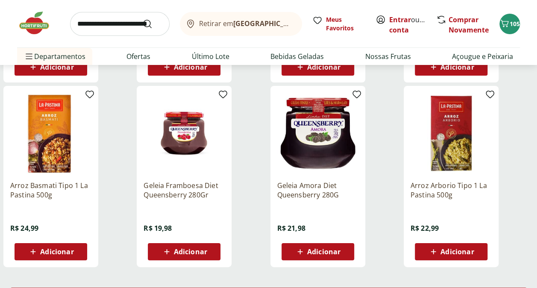
scroll to position [1580, 0]
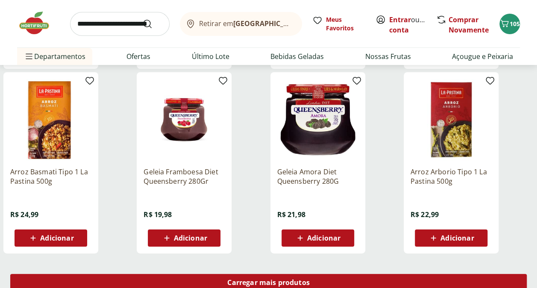
click at [263, 280] on span "Carregar mais produtos" at bounding box center [268, 282] width 82 height 7
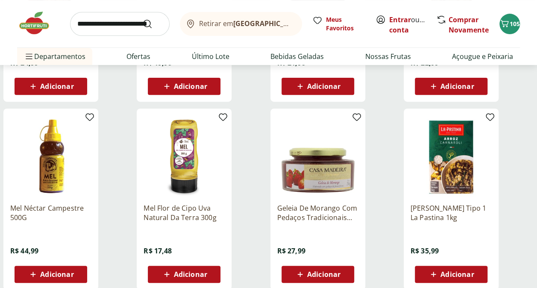
scroll to position [1751, 0]
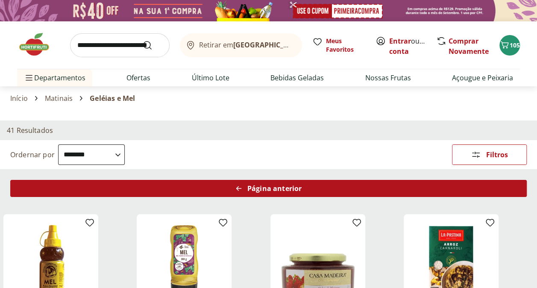
click at [240, 186] on icon "Arrow Left icon" at bounding box center [238, 188] width 7 height 7
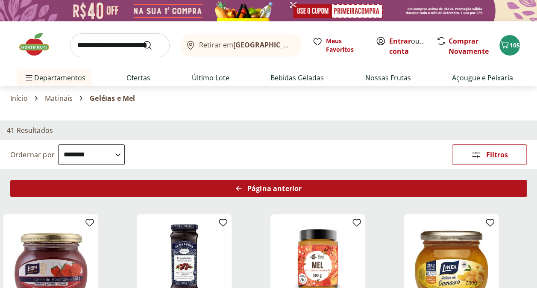
click at [243, 189] on div "Página anterior" at bounding box center [268, 188] width 516 height 17
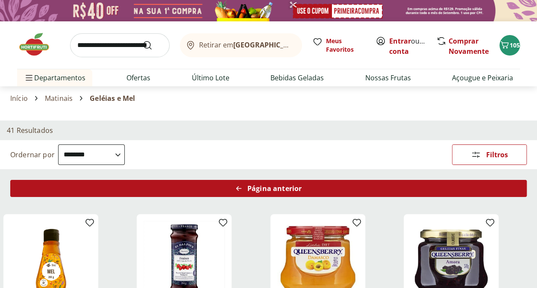
click at [243, 189] on div "Página anterior" at bounding box center [268, 188] width 516 height 17
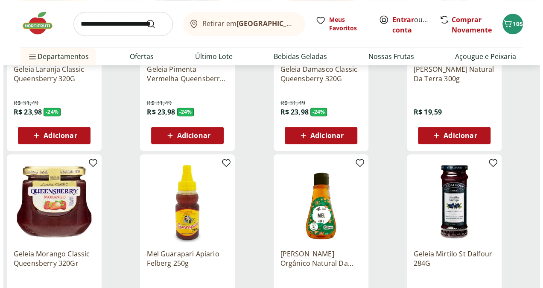
scroll to position [427, 0]
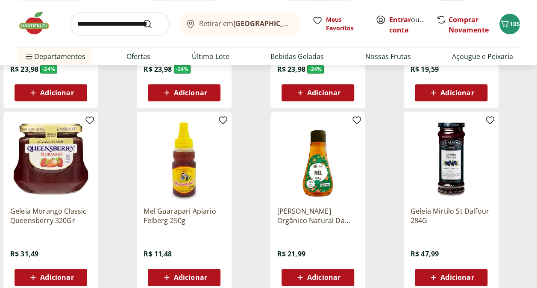
click at [57, 275] on span "Adicionar" at bounding box center [56, 277] width 33 height 7
click at [512, 26] on span "106" at bounding box center [514, 24] width 10 height 8
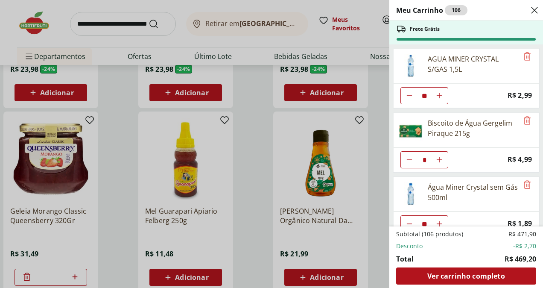
click at [408, 95] on use "Diminuir Quantidade" at bounding box center [409, 95] width 7 height 7
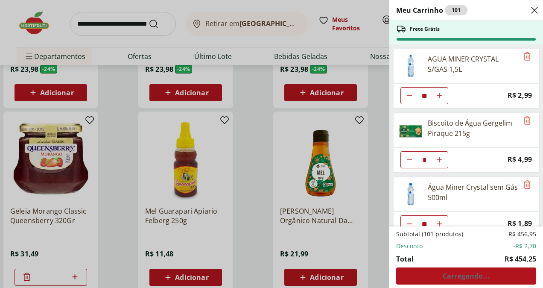
click at [408, 95] on use "Diminuir Quantidade" at bounding box center [409, 95] width 7 height 7
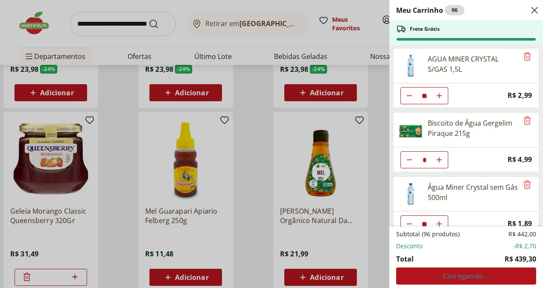
click at [408, 95] on use "Diminuir Quantidade" at bounding box center [409, 95] width 7 height 7
type input "**"
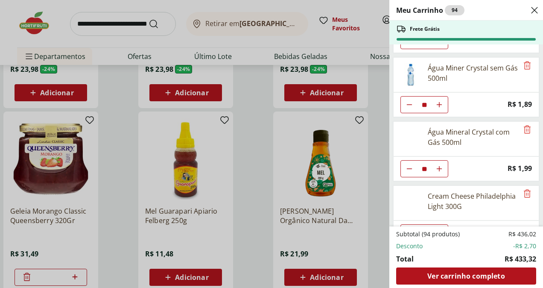
scroll to position [128, 0]
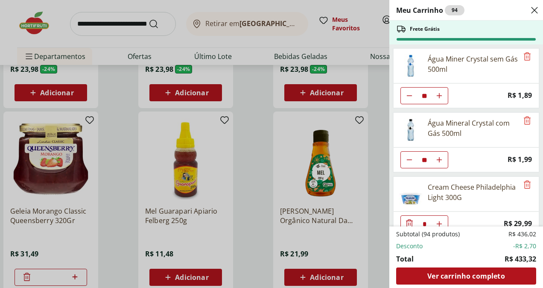
click at [409, 93] on icon "Diminuir Quantidade" at bounding box center [409, 95] width 7 height 7
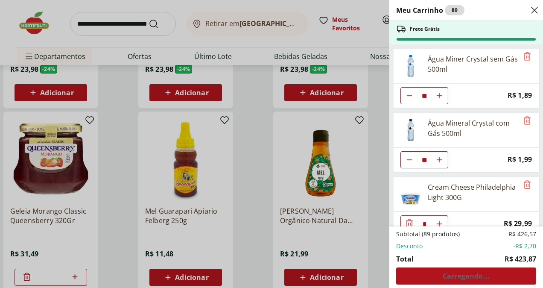
click at [409, 93] on icon "Diminuir Quantidade" at bounding box center [409, 95] width 7 height 7
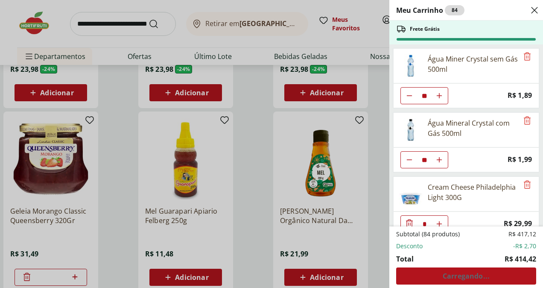
click at [409, 93] on icon "Diminuir Quantidade" at bounding box center [409, 95] width 7 height 7
type input "**"
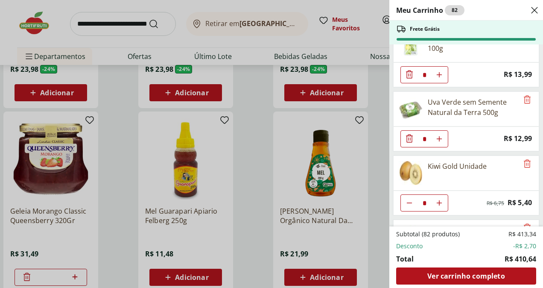
scroll to position [470, 0]
click at [375, 100] on div "Meu Carrinho 82 Frete Grátis AGUA MINER CRYSTAL S/GAS 1,5L ** Price: R$ 2,99 Bi…" at bounding box center [271, 144] width 543 height 288
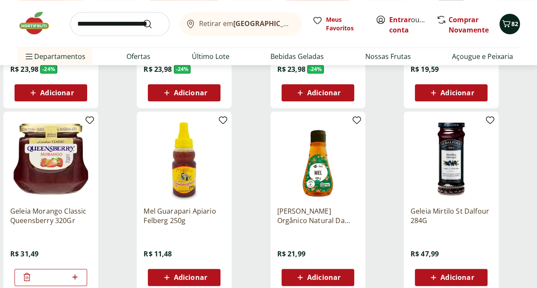
click at [509, 26] on icon "Carrinho" at bounding box center [506, 23] width 10 height 10
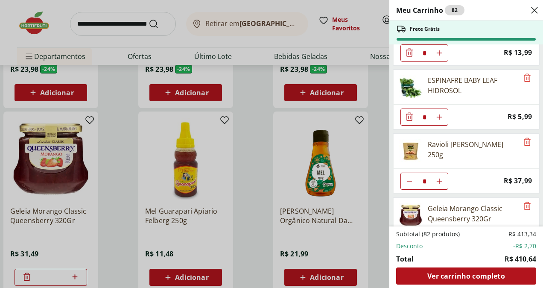
scroll to position [833, 0]
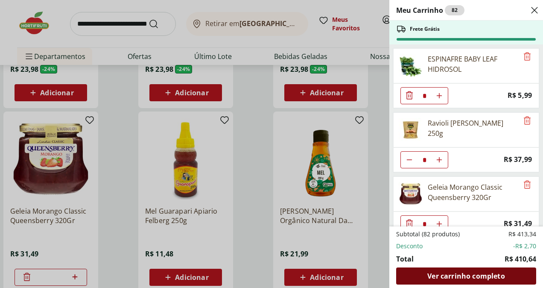
click at [476, 274] on span "Ver carrinho completo" at bounding box center [465, 275] width 77 height 7
